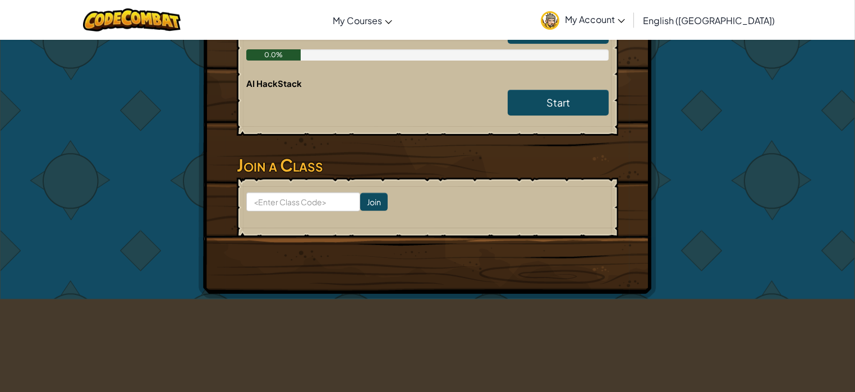
scroll to position [421, 0]
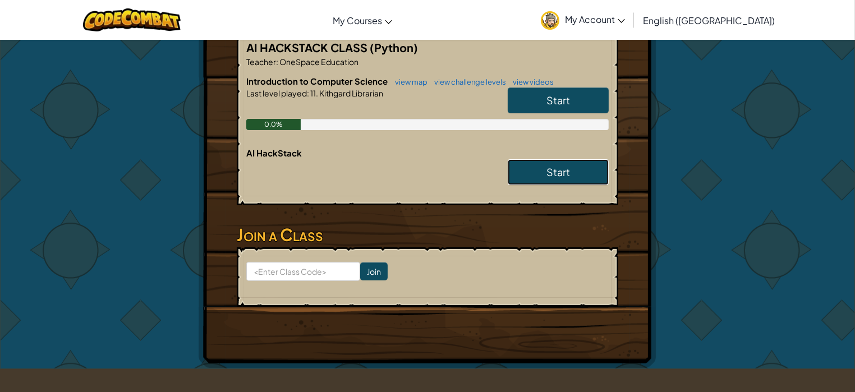
click at [546, 159] on link "Start" at bounding box center [558, 172] width 101 height 26
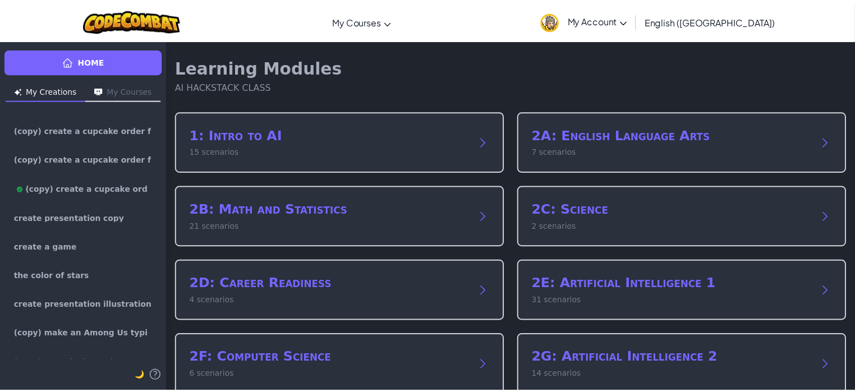
scroll to position [1333, 0]
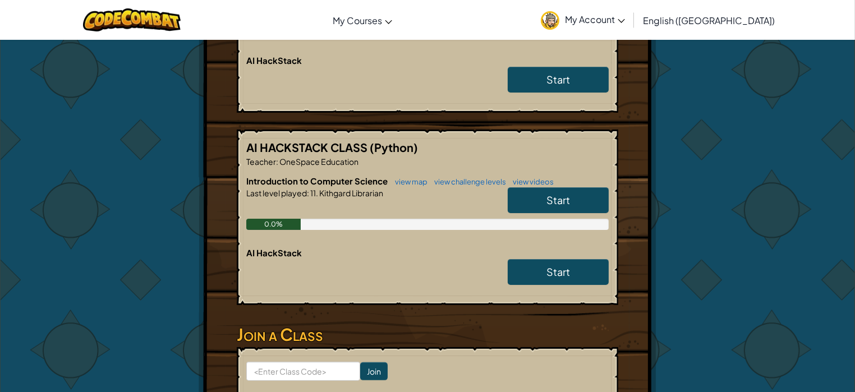
scroll to position [260, 0]
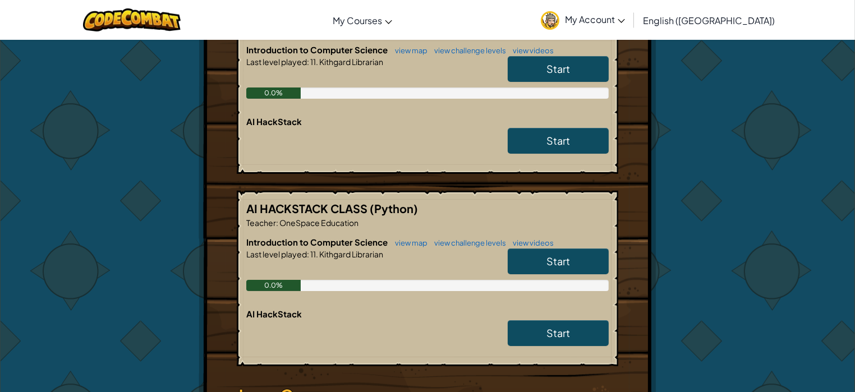
click at [564, 259] on span "Start" at bounding box center [559, 261] width 24 height 13
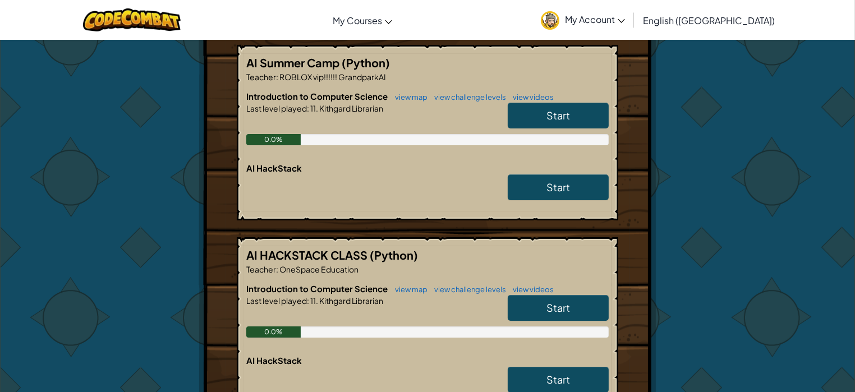
scroll to position [210, 0]
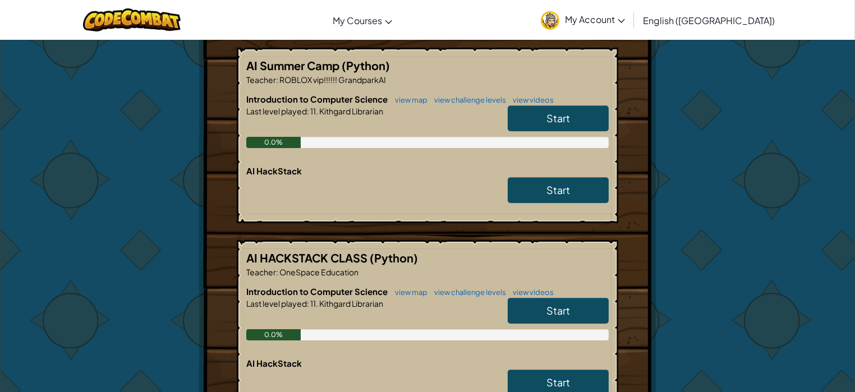
click at [583, 313] on link "Start" at bounding box center [558, 311] width 101 height 26
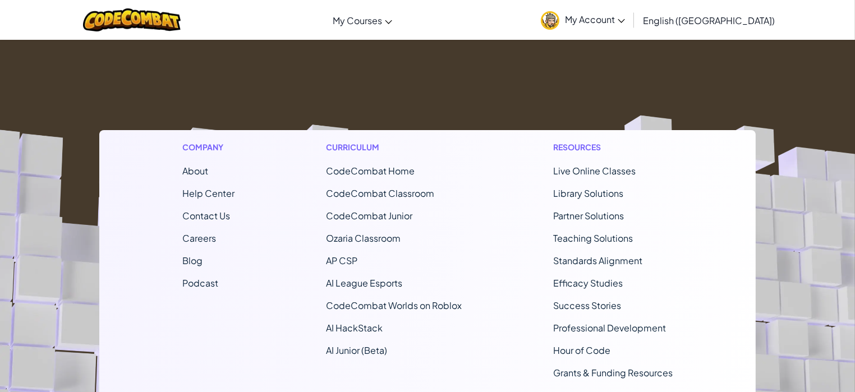
scroll to position [210, 0]
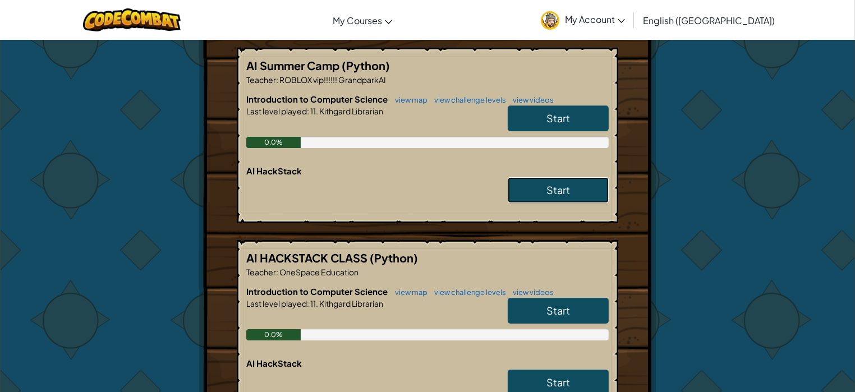
click at [536, 192] on link "Start" at bounding box center [558, 190] width 101 height 26
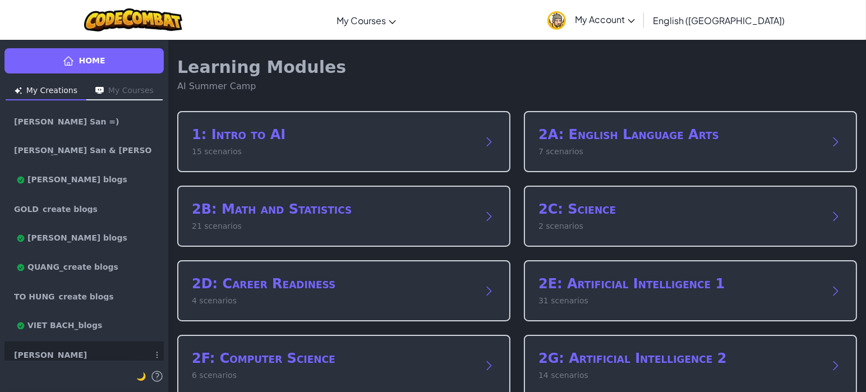
scroll to position [140, 0]
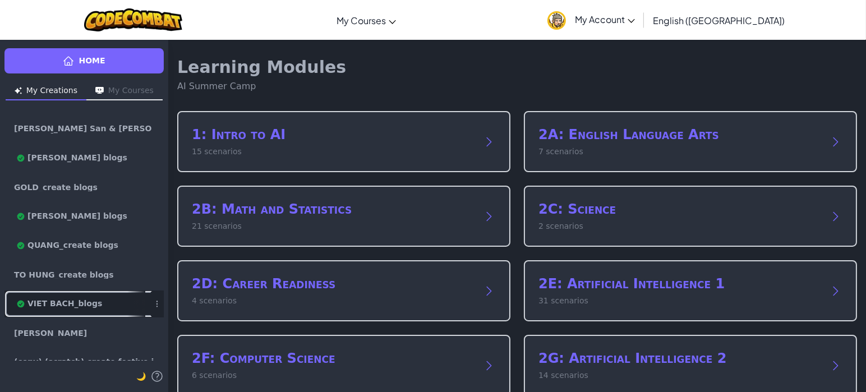
click at [90, 305] on link "VIET BACH_blogs" at bounding box center [83, 304] width 159 height 27
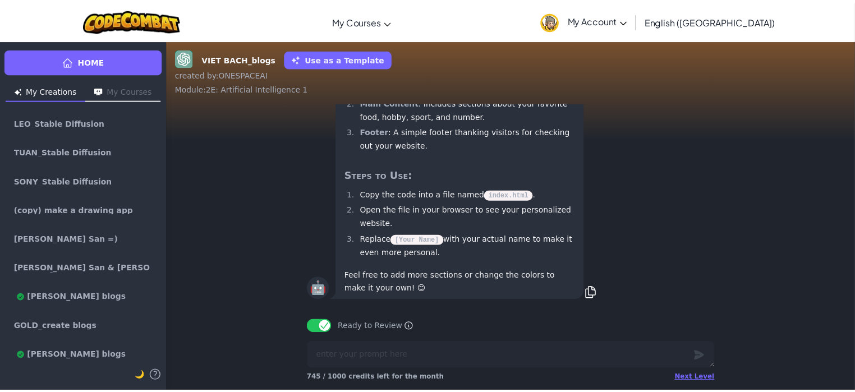
scroll to position [-2, 0]
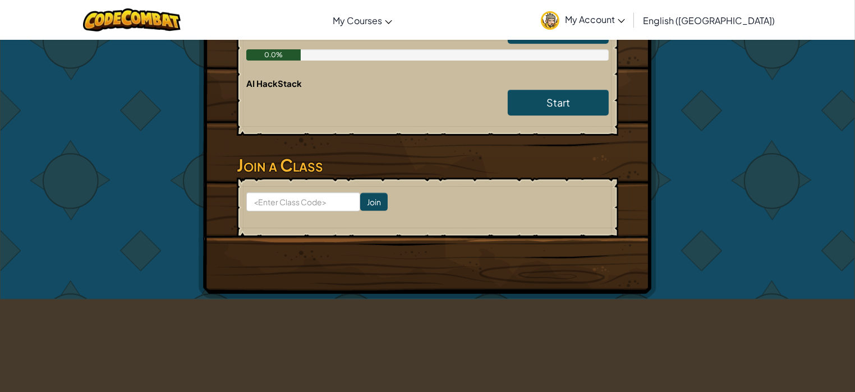
scroll to position [351, 0]
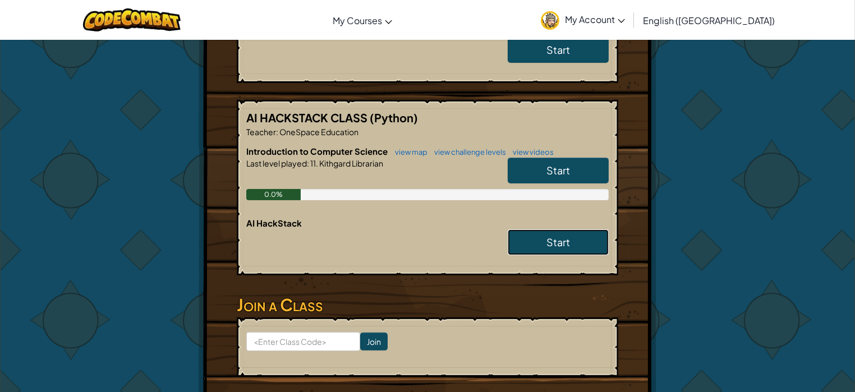
click at [540, 244] on link "Start" at bounding box center [558, 242] width 101 height 26
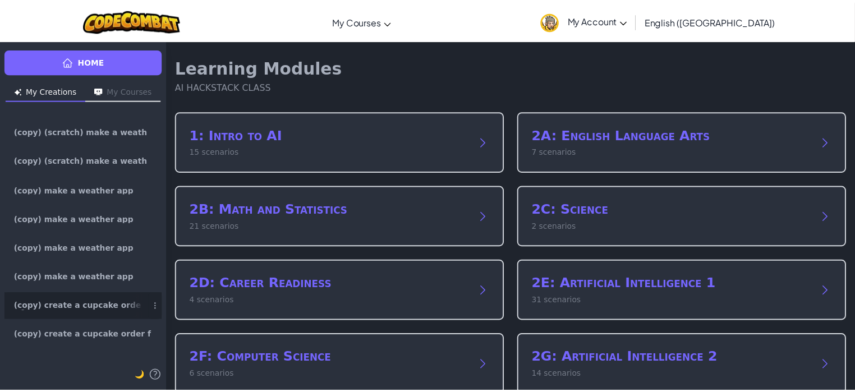
scroll to position [911, 0]
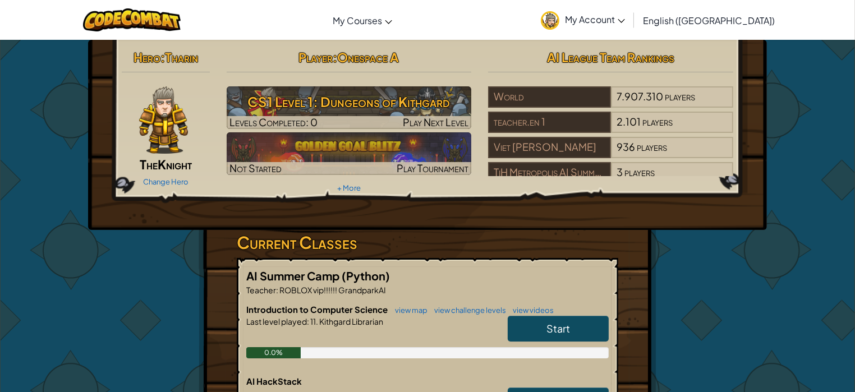
click at [625, 18] on span "My Account" at bounding box center [595, 19] width 60 height 12
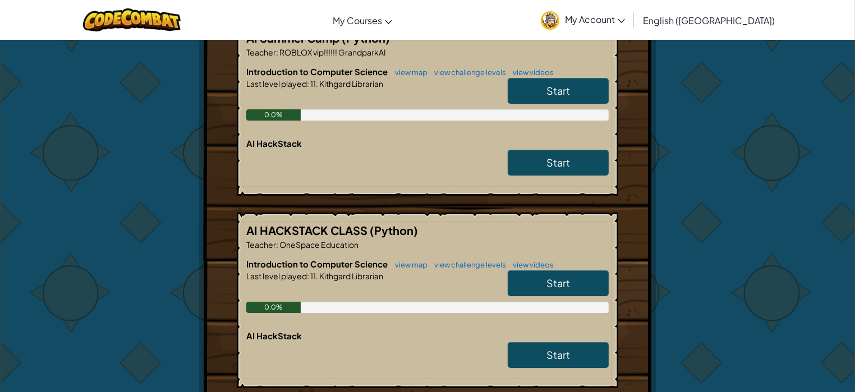
scroll to position [210, 0]
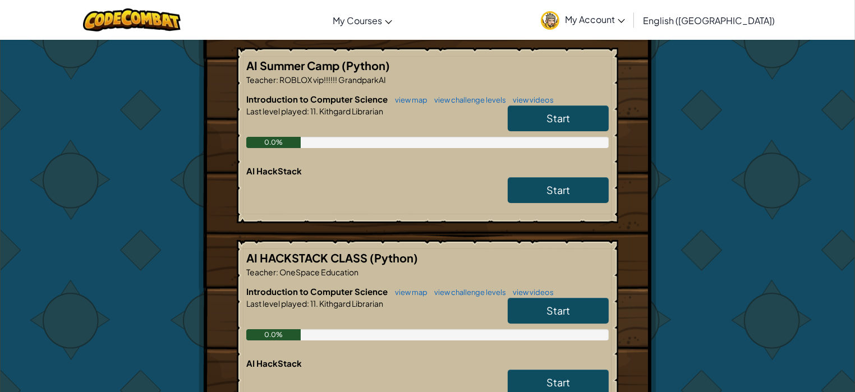
click at [631, 36] on link "My Account" at bounding box center [582, 19] width 95 height 35
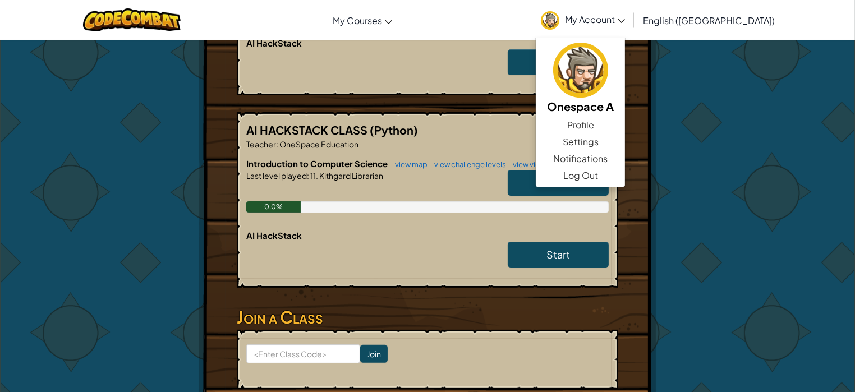
scroll to position [351, 0]
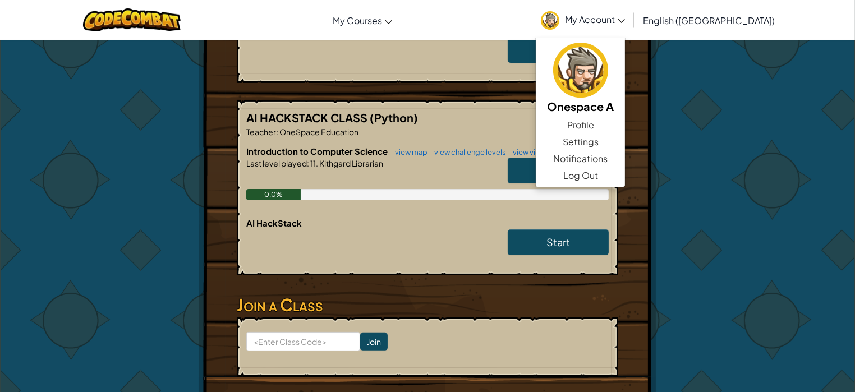
click at [374, 292] on h3 "Join a Class" at bounding box center [428, 304] width 382 height 25
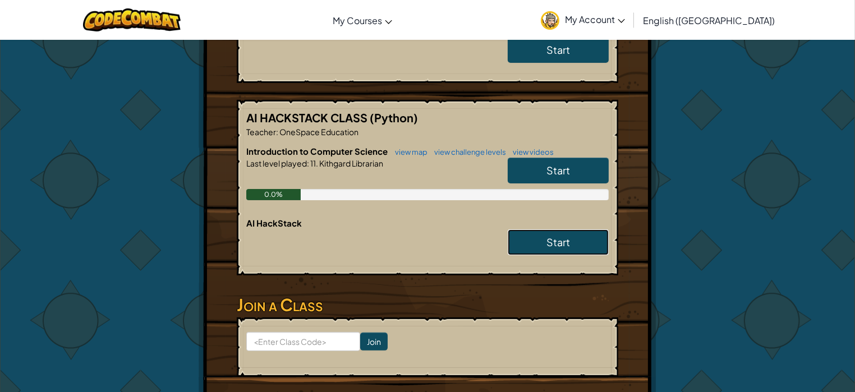
click at [587, 237] on link "Start" at bounding box center [558, 242] width 101 height 26
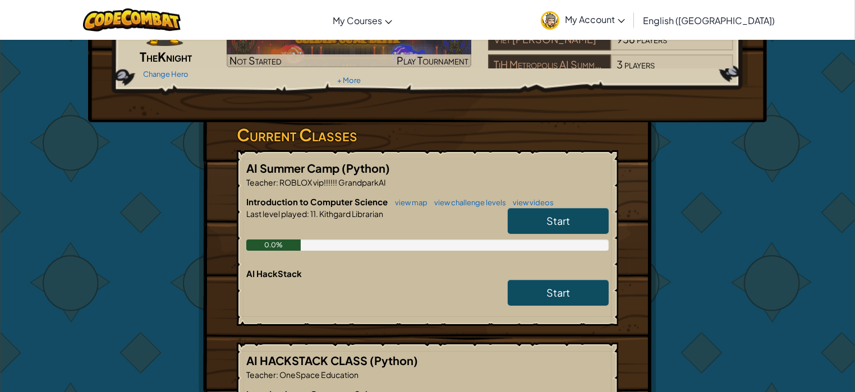
scroll to position [140, 0]
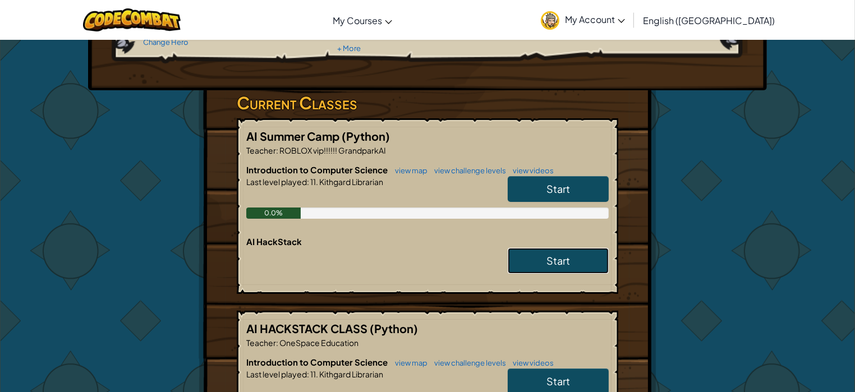
click at [560, 263] on span "Start" at bounding box center [559, 260] width 24 height 13
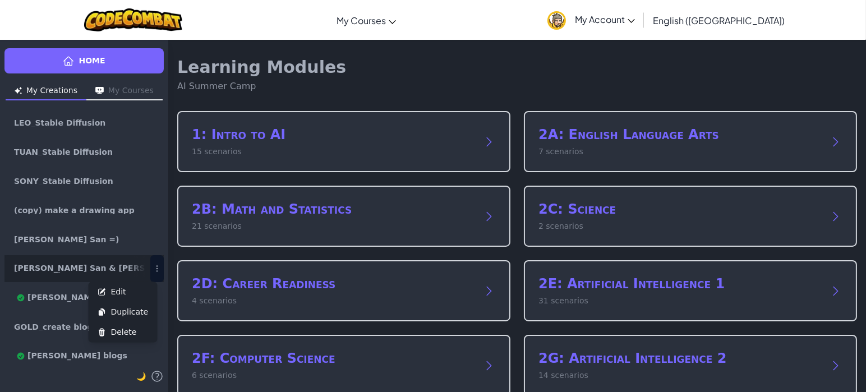
click at [153, 264] on icon at bounding box center [157, 268] width 9 height 9
click at [119, 333] on span "Delete" at bounding box center [124, 332] width 26 height 11
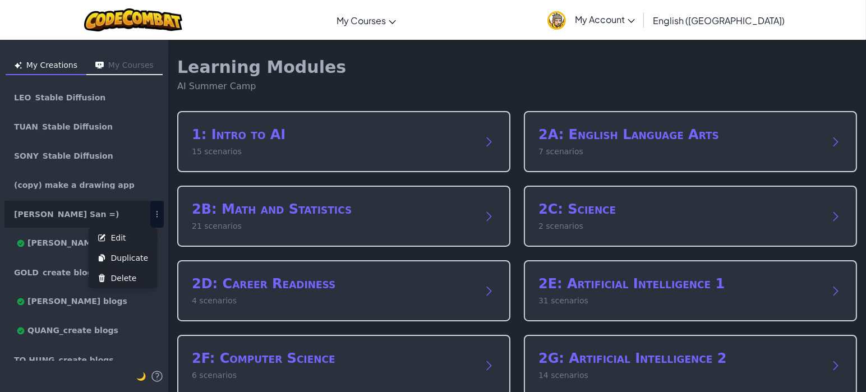
drag, startPoint x: 143, startPoint y: 205, endPoint x: 146, endPoint y: 212, distance: 7.3
click at [150, 212] on button "Edit Duplicate Delete" at bounding box center [156, 214] width 13 height 27
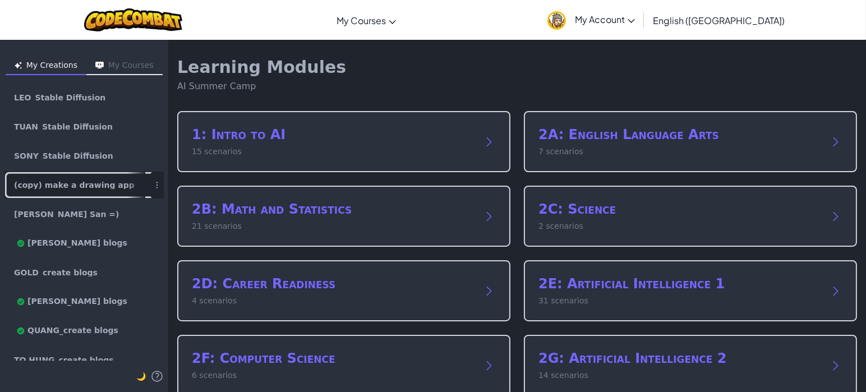
click at [139, 185] on link "(copy) make a drawing app" at bounding box center [83, 185] width 159 height 27
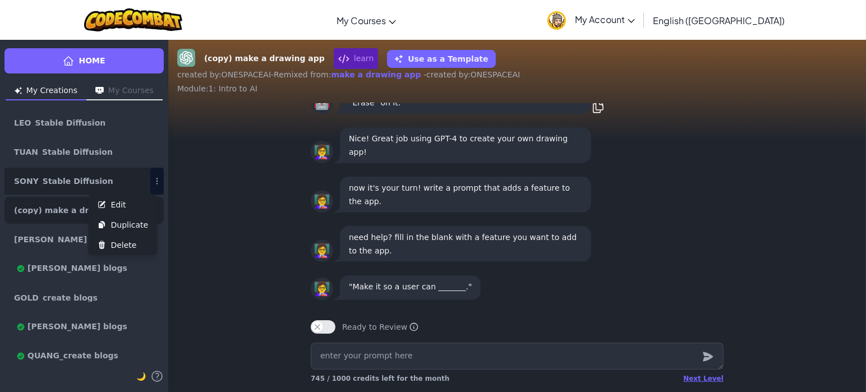
click at [153, 182] on icon at bounding box center [157, 181] width 9 height 9
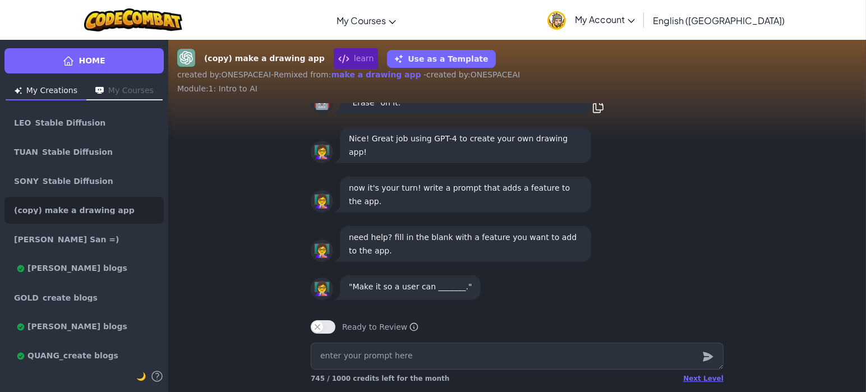
drag, startPoint x: 128, startPoint y: 247, endPoint x: 496, endPoint y: 53, distance: 416.1
click at [127, 247] on span "Delete" at bounding box center [124, 245] width 26 height 11
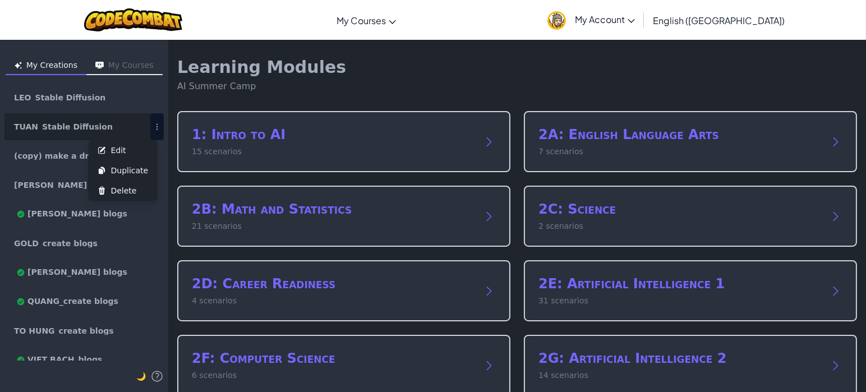
click at [150, 134] on button "Edit Duplicate Delete" at bounding box center [156, 126] width 13 height 27
click at [150, 126] on button "Edit Duplicate Delete" at bounding box center [156, 126] width 13 height 27
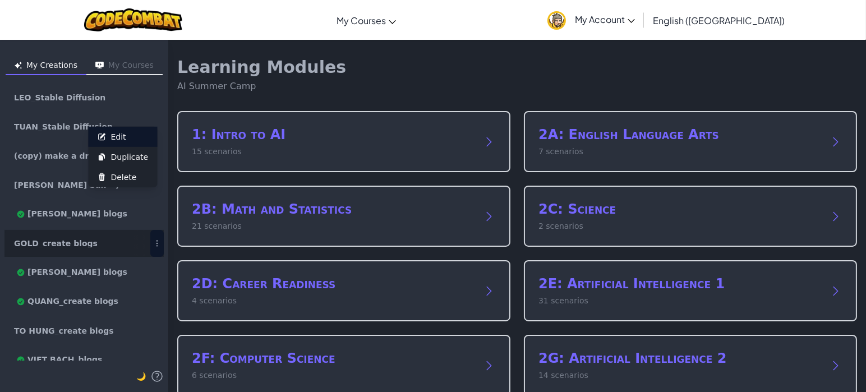
click at [141, 131] on button "Edit" at bounding box center [123, 137] width 69 height 20
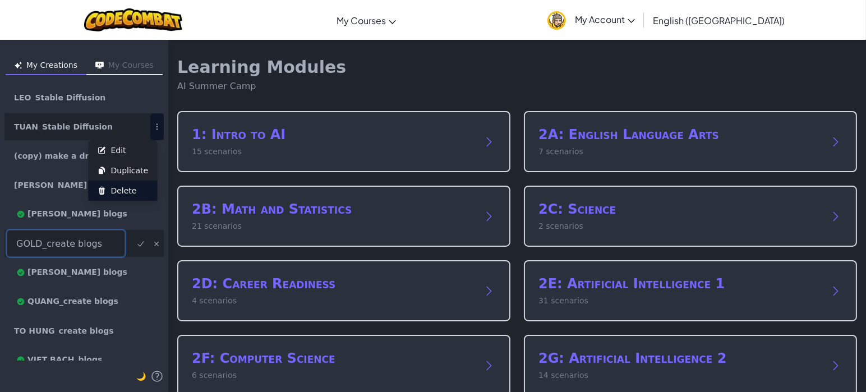
drag, startPoint x: 139, startPoint y: 128, endPoint x: 125, endPoint y: 189, distance: 62.3
click at [150, 140] on button "Edit Duplicate Delete" at bounding box center [156, 126] width 13 height 27
click at [124, 189] on span "Delete" at bounding box center [124, 190] width 26 height 11
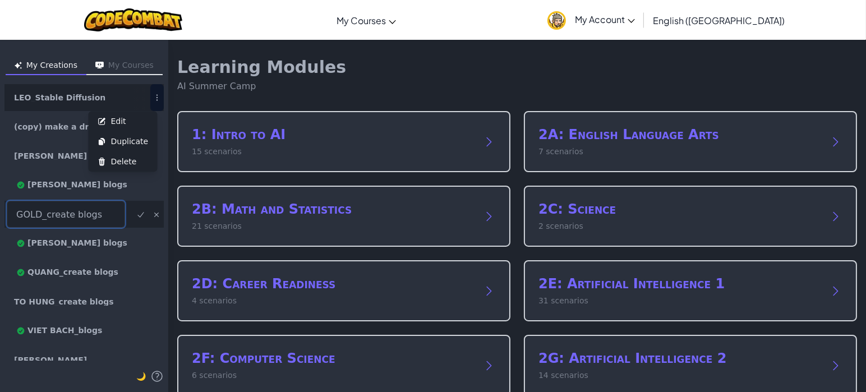
click at [150, 100] on button "Edit Duplicate Delete" at bounding box center [156, 97] width 13 height 27
click at [125, 160] on span "Delete" at bounding box center [124, 161] width 26 height 11
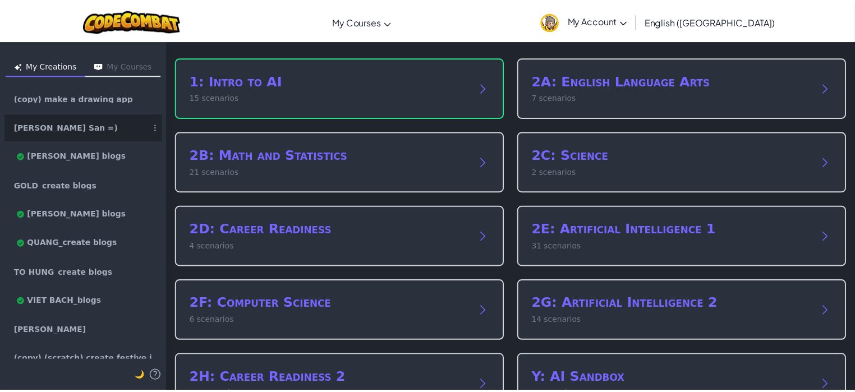
scroll to position [140, 0]
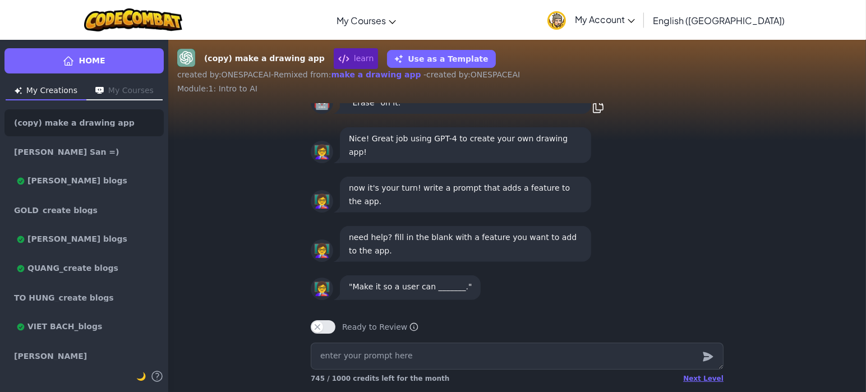
type textarea "x"
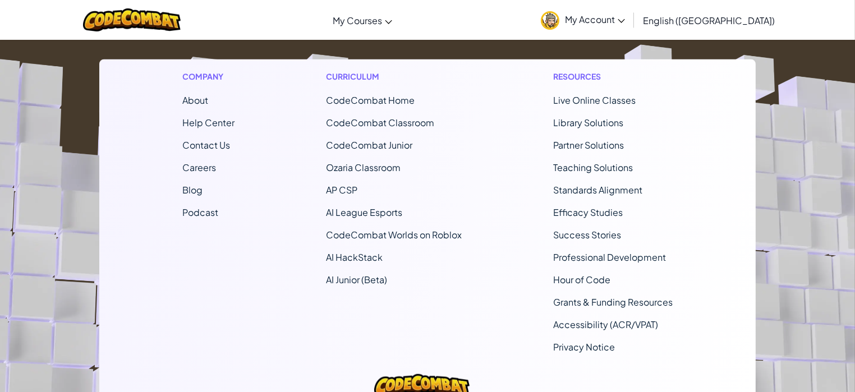
scroll to position [793, 0]
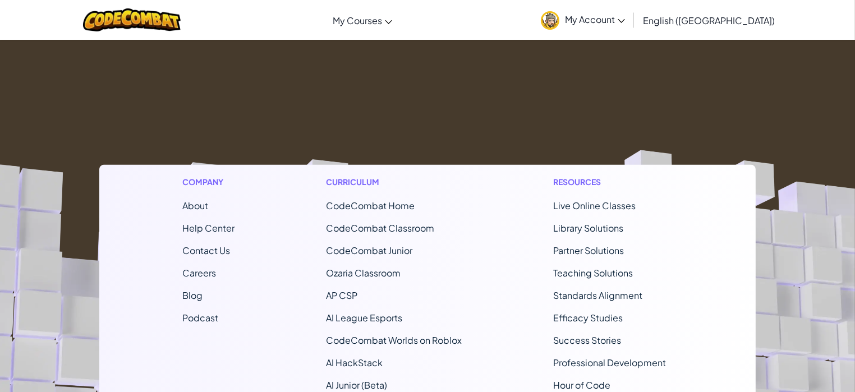
drag, startPoint x: 849, startPoint y: 75, endPoint x: 641, endPoint y: 252, distance: 274.2
click at [641, 252] on li "Partner Solutions" at bounding box center [613, 250] width 120 height 13
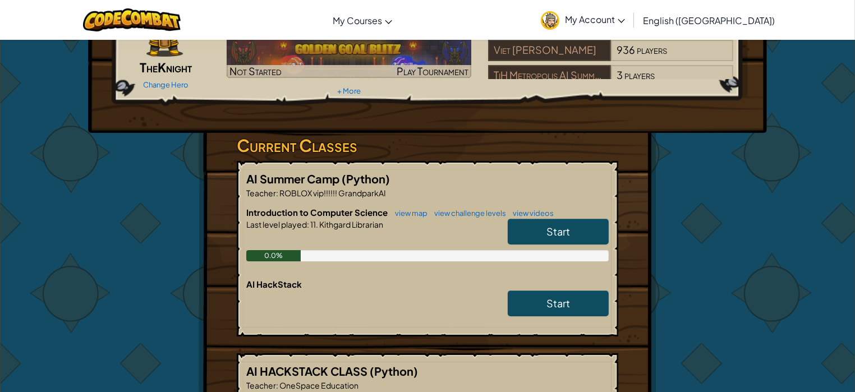
scroll to position [0, 0]
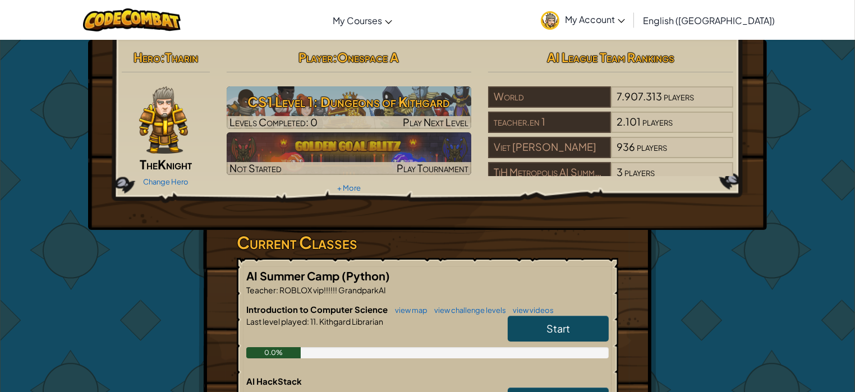
click at [631, 27] on link "My Account" at bounding box center [582, 19] width 95 height 35
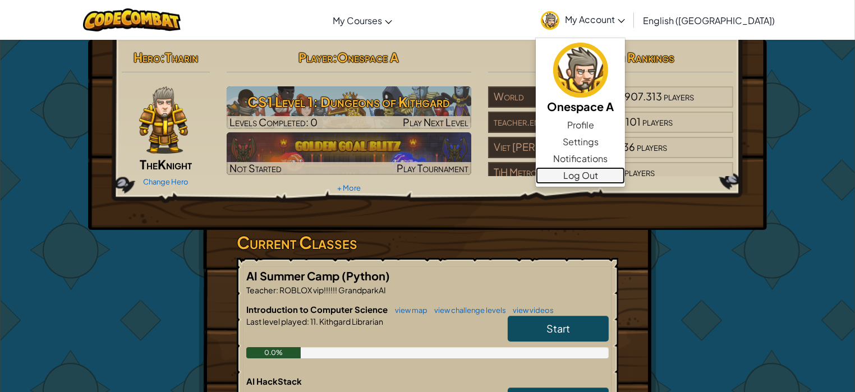
click at [625, 178] on link "Log Out" at bounding box center [580, 175] width 89 height 17
